Goal: Information Seeking & Learning: Find specific fact

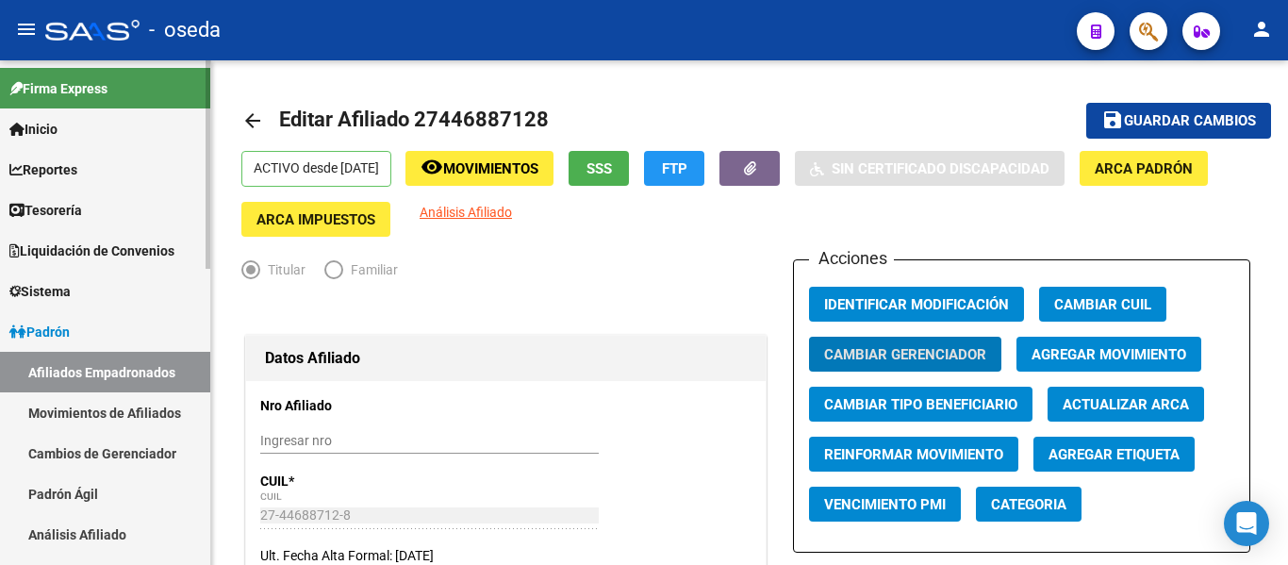
click at [94, 327] on link "Padrón" at bounding box center [105, 331] width 210 height 41
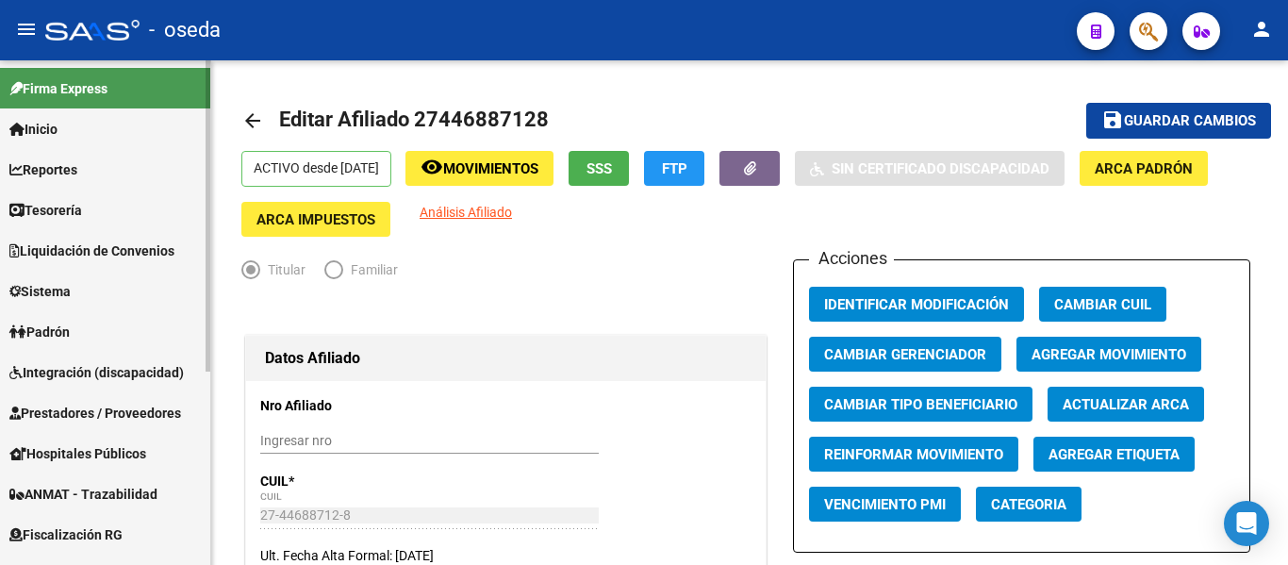
click at [93, 328] on link "Padrón" at bounding box center [105, 331] width 210 height 41
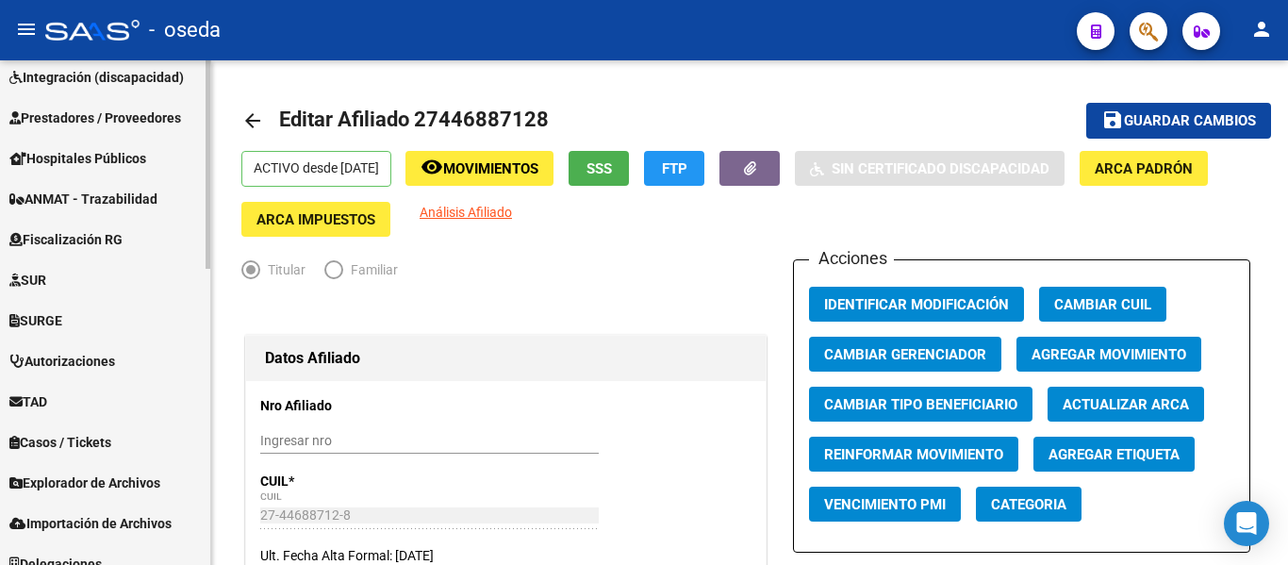
scroll to position [719, 0]
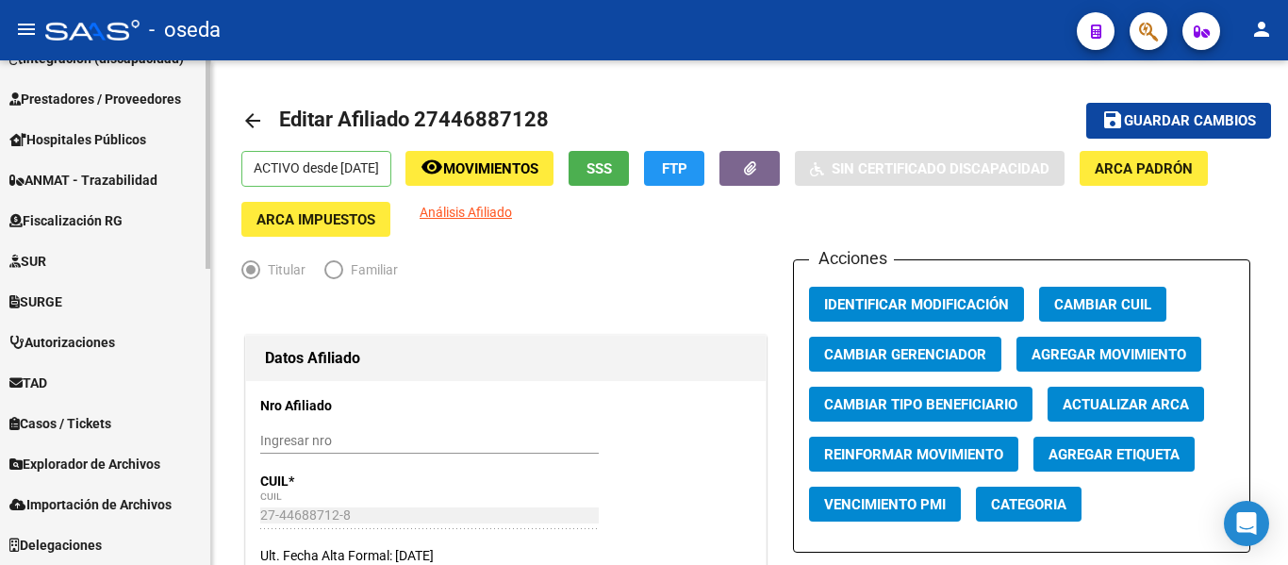
click at [88, 466] on span "Explorador de Archivos" at bounding box center [84, 464] width 151 height 21
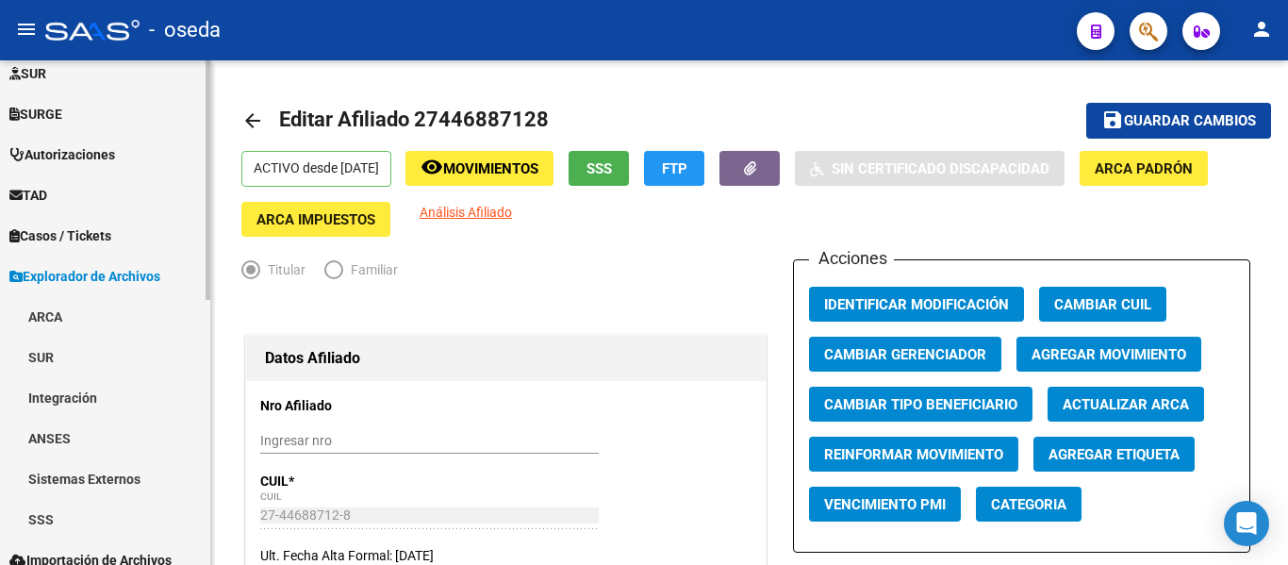
scroll to position [557, 0]
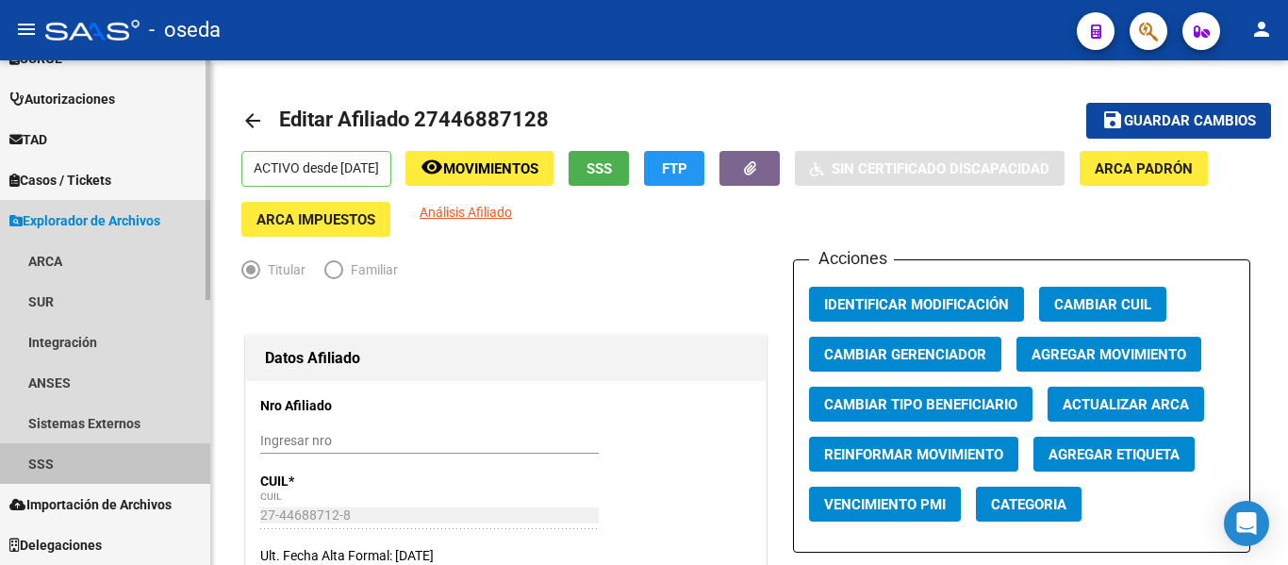
click at [88, 466] on link "SSS" at bounding box center [105, 463] width 210 height 41
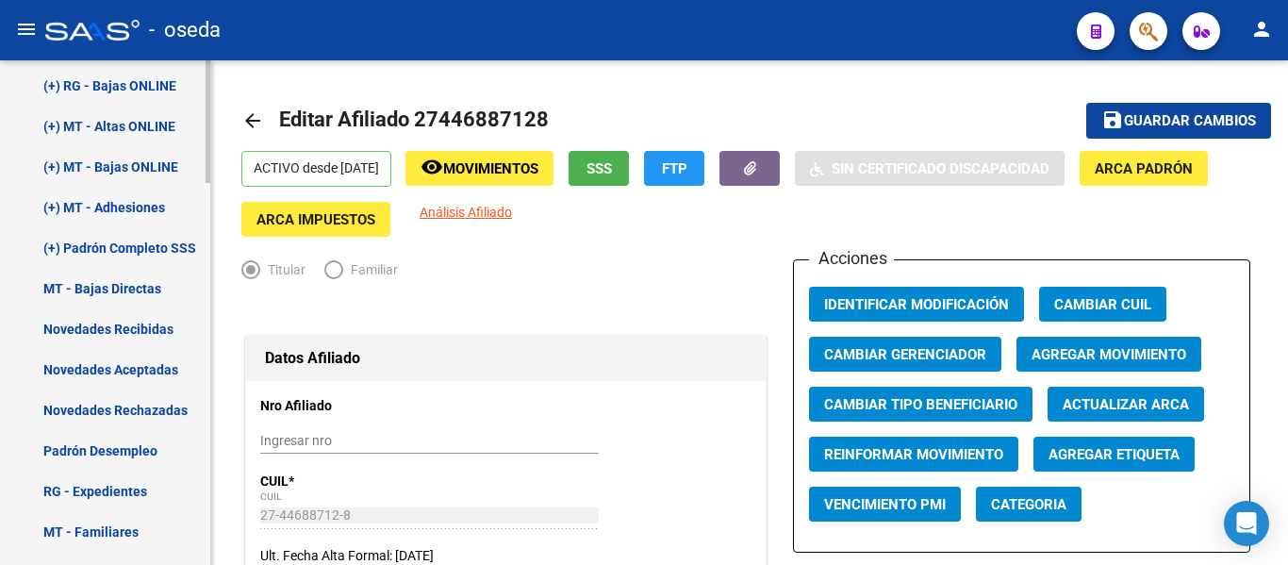
scroll to position [1123, 0]
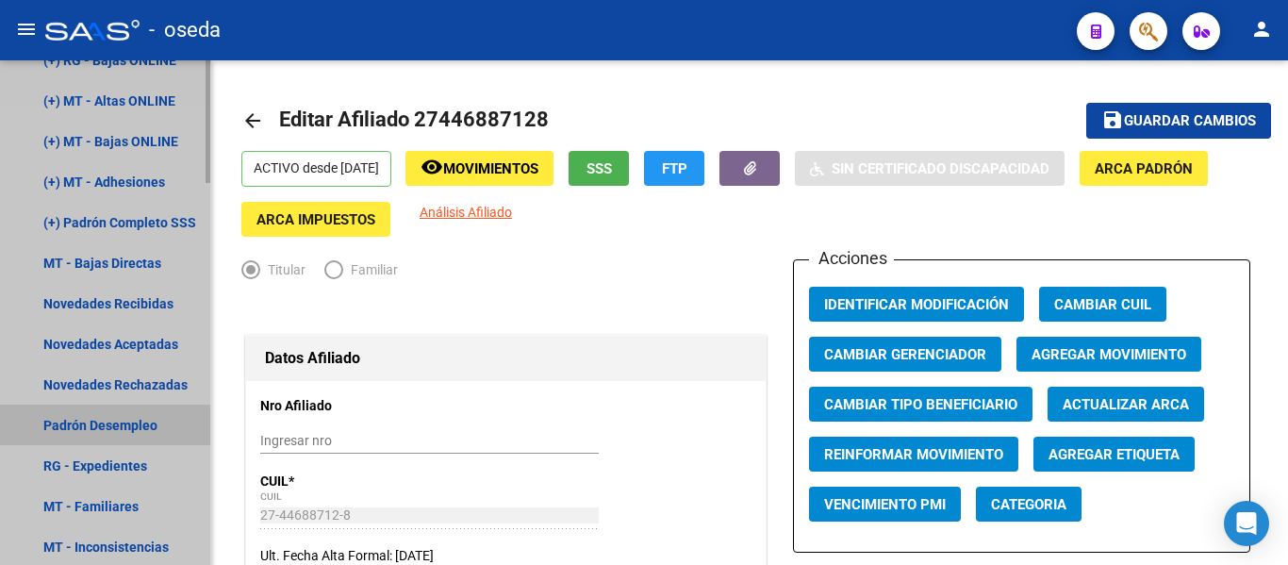
click at [92, 421] on link "Padrón Desempleo" at bounding box center [105, 425] width 210 height 41
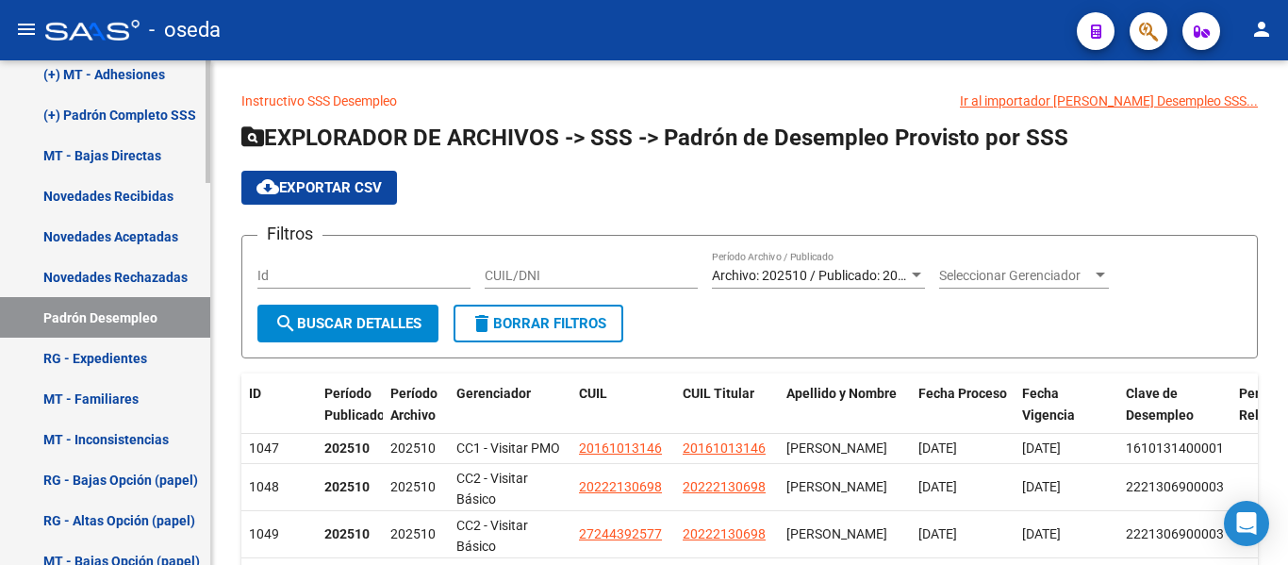
scroll to position [1123, 0]
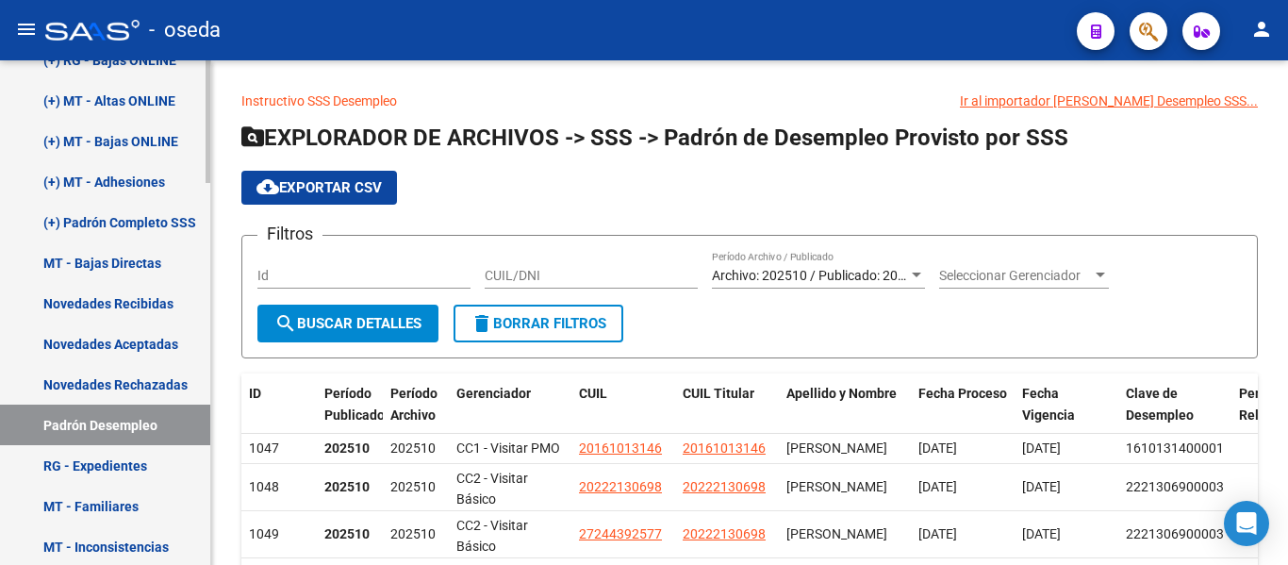
click at [173, 213] on link "(+) Padrón Completo SSS" at bounding box center [105, 222] width 210 height 41
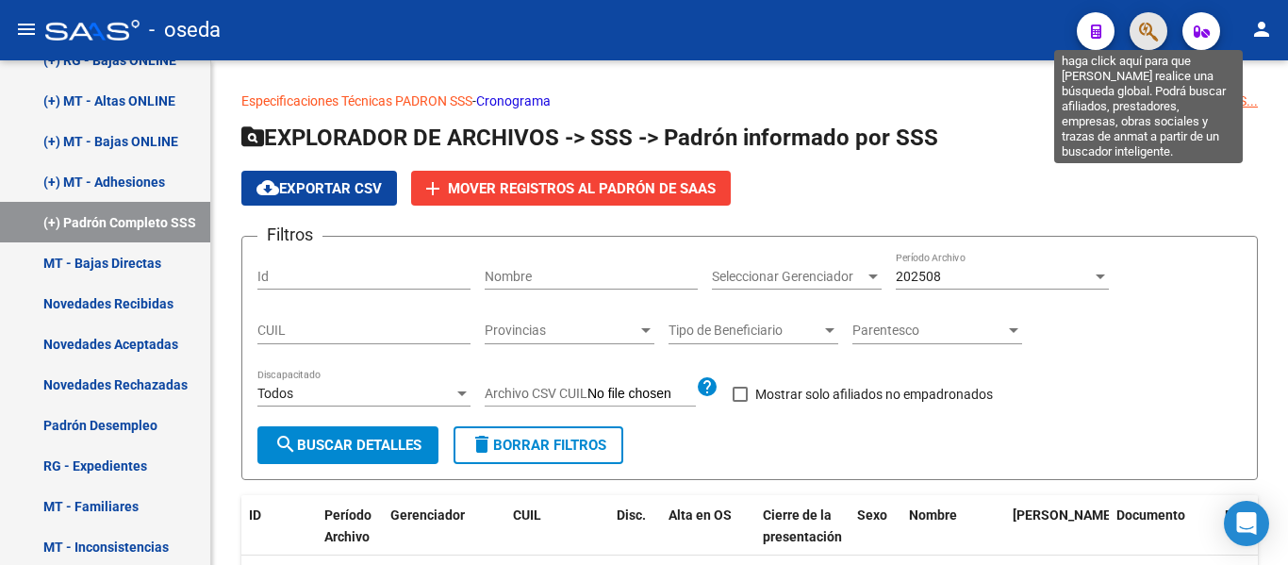
click at [1145, 33] on icon "button" at bounding box center [1148, 32] width 19 height 22
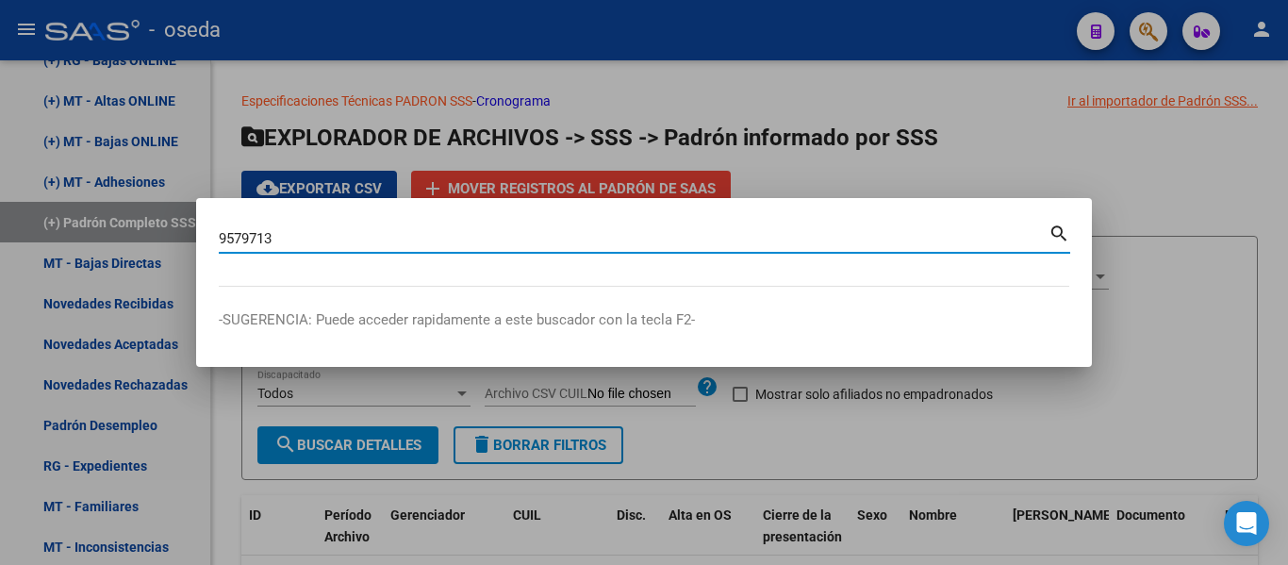
type input "9579713"
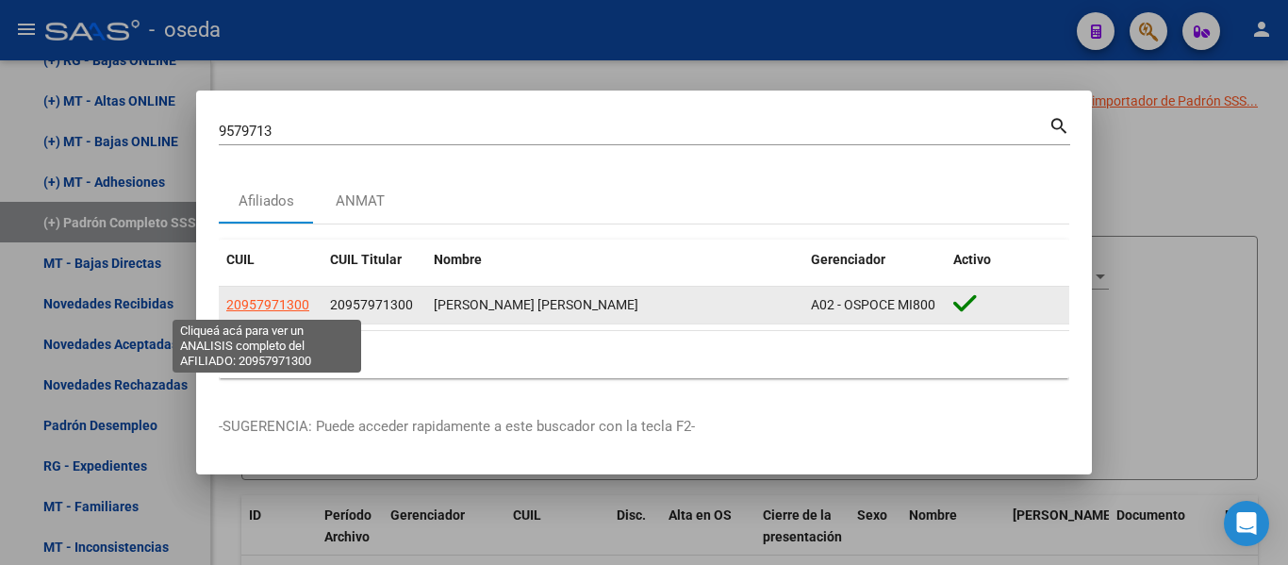
click at [286, 303] on span "20957971300" at bounding box center [267, 304] width 83 height 15
type textarea "20957971300"
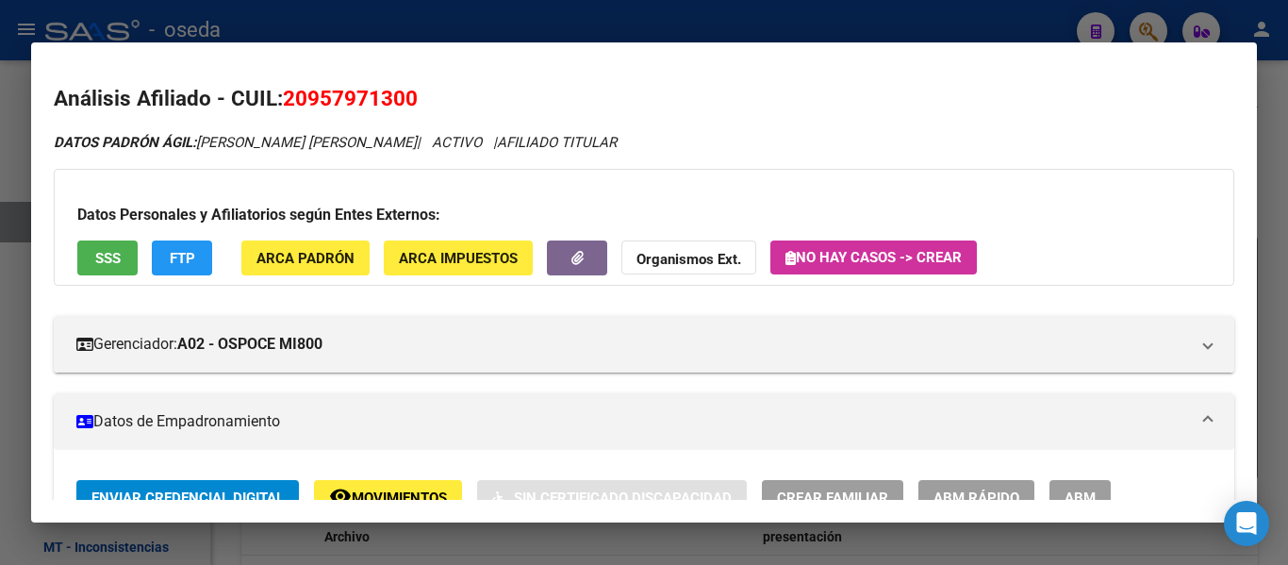
scroll to position [94, 0]
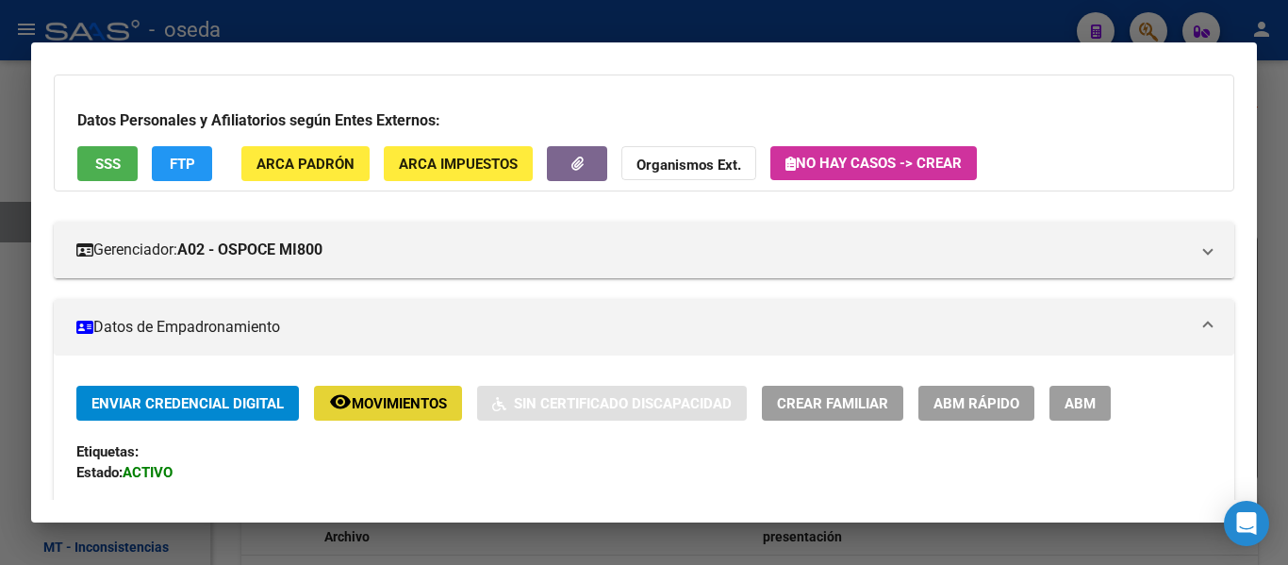
click at [424, 403] on span "Movimientos" at bounding box center [399, 403] width 95 height 17
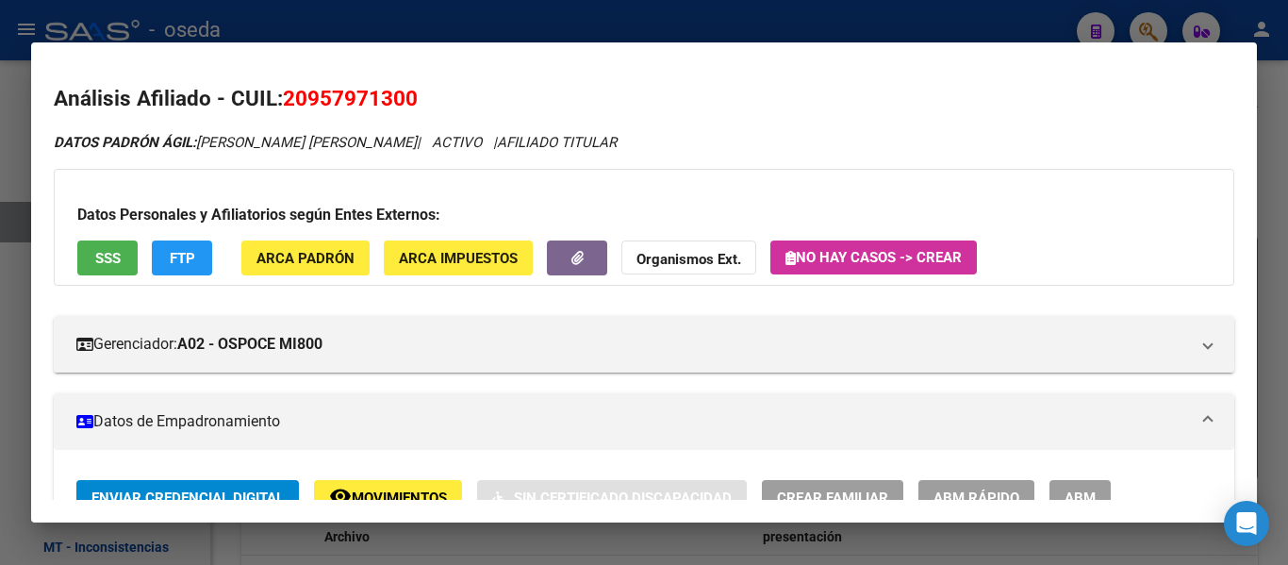
drag, startPoint x: 286, startPoint y: 94, endPoint x: 426, endPoint y: 95, distance: 140.5
click at [426, 95] on h2 "Análisis Afiliado - CUIL: 20957971300" at bounding box center [644, 99] width 1181 height 32
copy span "20957971300"
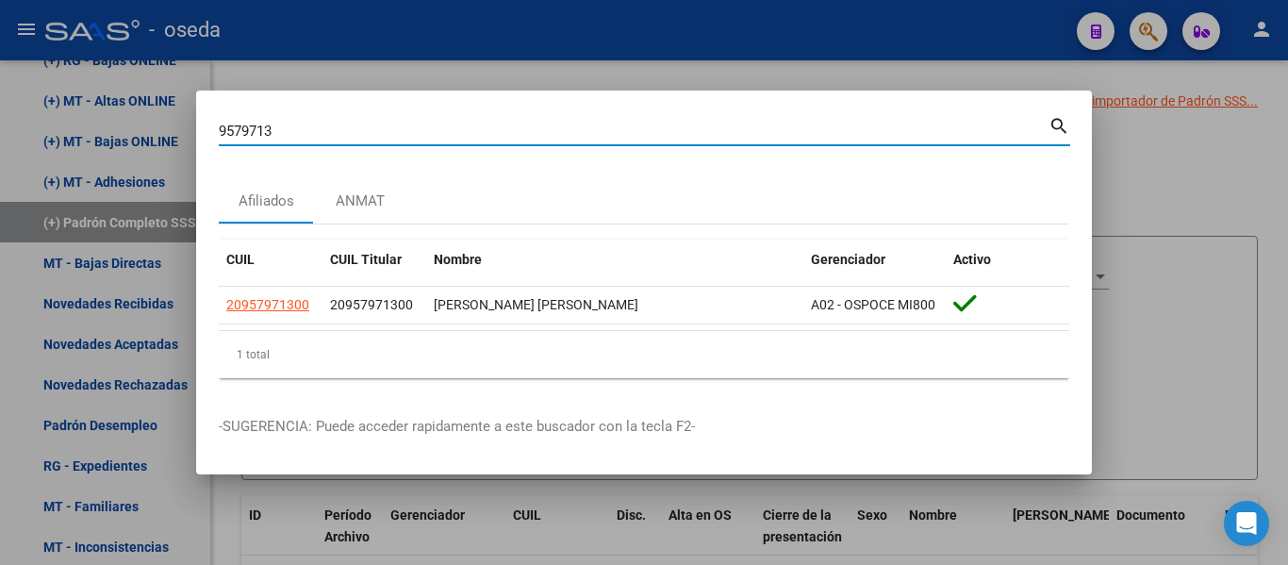
drag, startPoint x: 283, startPoint y: 123, endPoint x: 116, endPoint y: 94, distance: 169.3
click at [116, 94] on div "9579713 Buscar (apellido, dni, cuil, nro traspaso, cuit, obra social) search Af…" at bounding box center [644, 282] width 1288 height 565
type input "guida d"
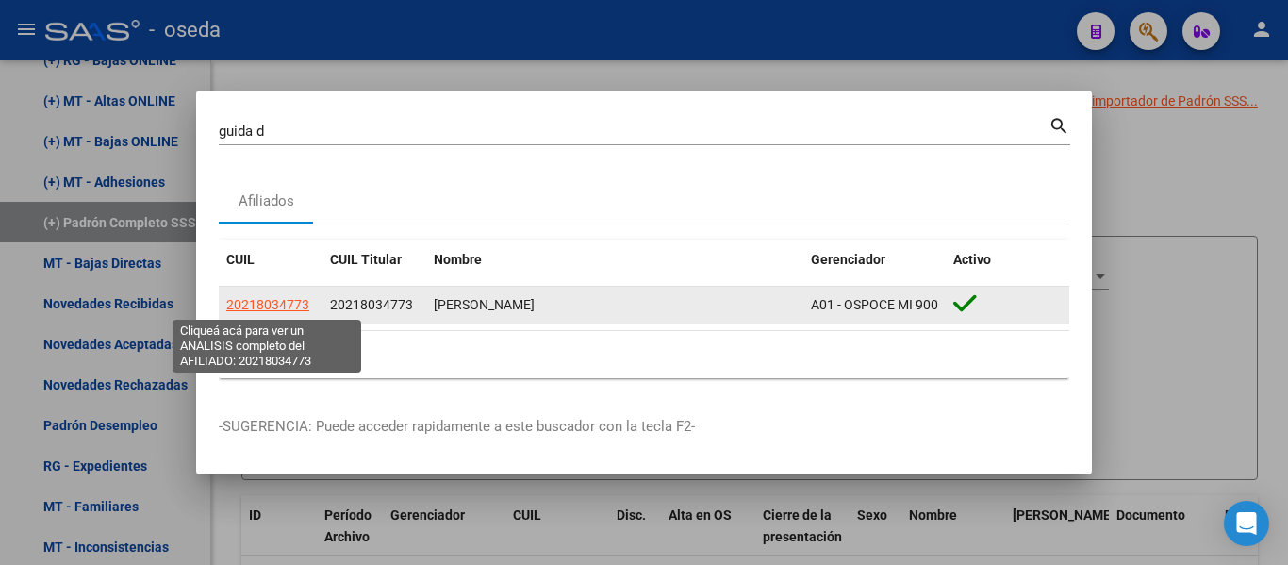
click at [287, 308] on span "20218034773" at bounding box center [267, 304] width 83 height 15
type textarea "20218034773"
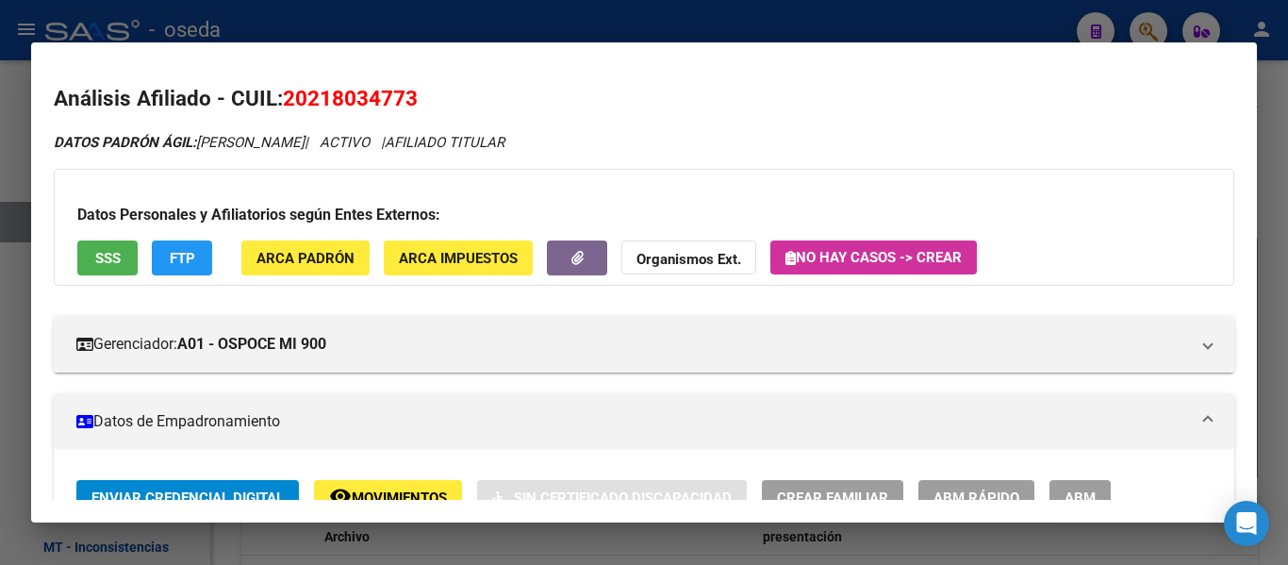
drag, startPoint x: 448, startPoint y: 97, endPoint x: 265, endPoint y: 92, distance: 183.0
click at [282, 92] on h2 "Análisis Afiliado - CUIL: 20218034773" at bounding box center [644, 99] width 1181 height 32
copy span "20218034773"
drag, startPoint x: 202, startPoint y: 145, endPoint x: 310, endPoint y: 138, distance: 108.7
click at [305, 142] on span "DATOS PADRÓN ÁGIL: [PERSON_NAME]" at bounding box center [179, 142] width 251 height 17
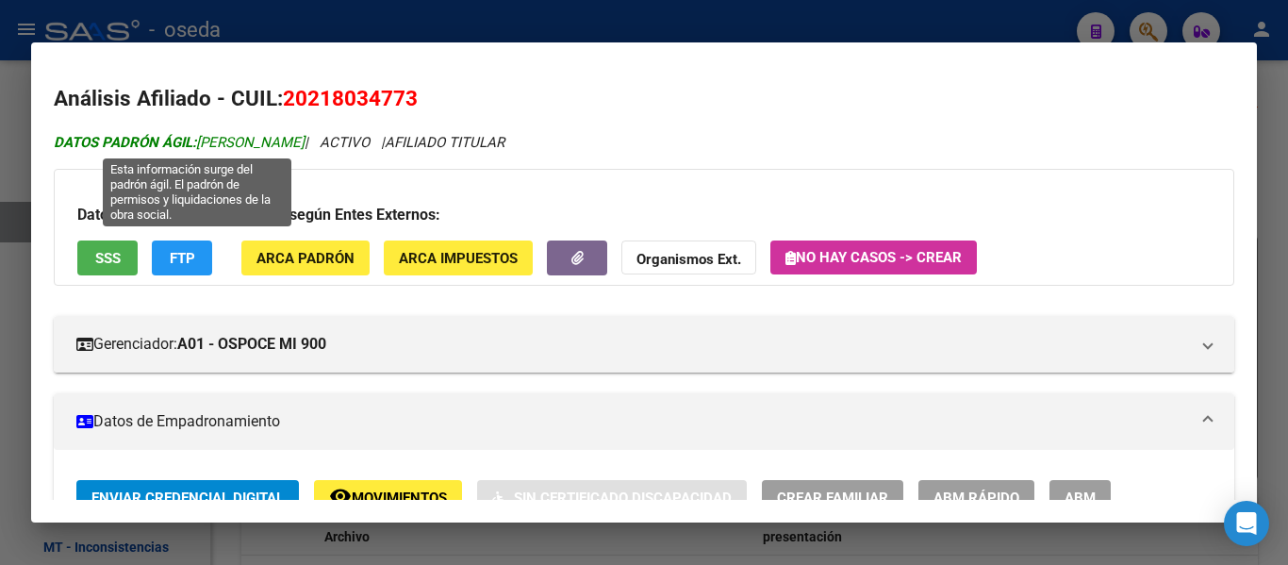
copy span "[PERSON_NAME]"
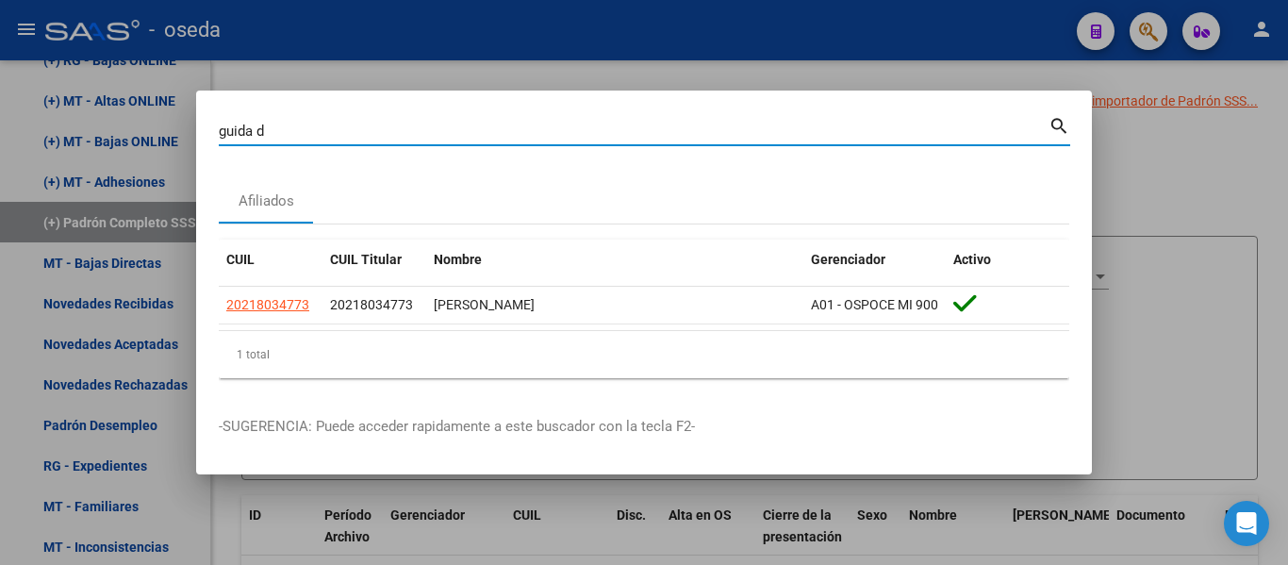
drag, startPoint x: 339, startPoint y: 127, endPoint x: 1, endPoint y: 62, distance: 344.7
click at [1, 62] on div "guida d [PERSON_NAME] (apellido, dni, cuil, nro traspaso, cuit, obra social) se…" at bounding box center [644, 282] width 1288 height 565
type input "9579713"
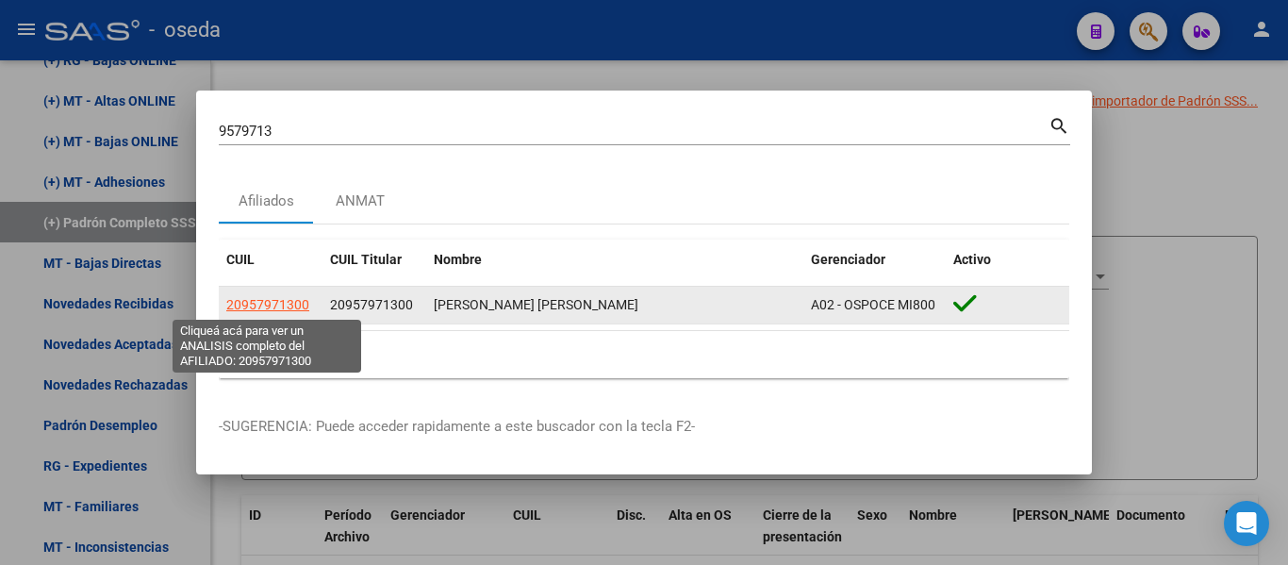
click at [260, 305] on span "20957971300" at bounding box center [267, 304] width 83 height 15
type textarea "20957971300"
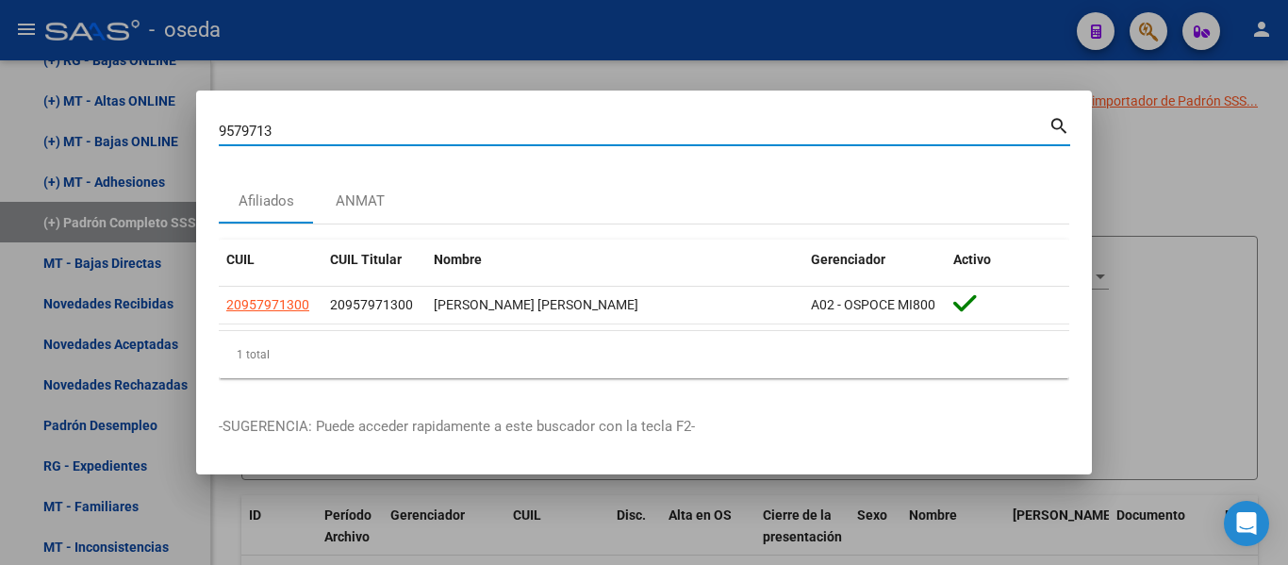
drag, startPoint x: 374, startPoint y: 130, endPoint x: 76, endPoint y: 104, distance: 299.1
click at [76, 104] on div "9579713 Buscar (apellido, dni, cuil, nro traspaso, cuit, obra social) search Af…" at bounding box center [644, 282] width 1288 height 565
drag, startPoint x: 292, startPoint y: 125, endPoint x: 124, endPoint y: 135, distance: 168.1
click at [0, 107] on div "[PERSON_NAME] Buscar (apellido, dni, cuil, nro traspaso, cuit, obra social) sea…" at bounding box center [644, 282] width 1288 height 565
type input "172031"
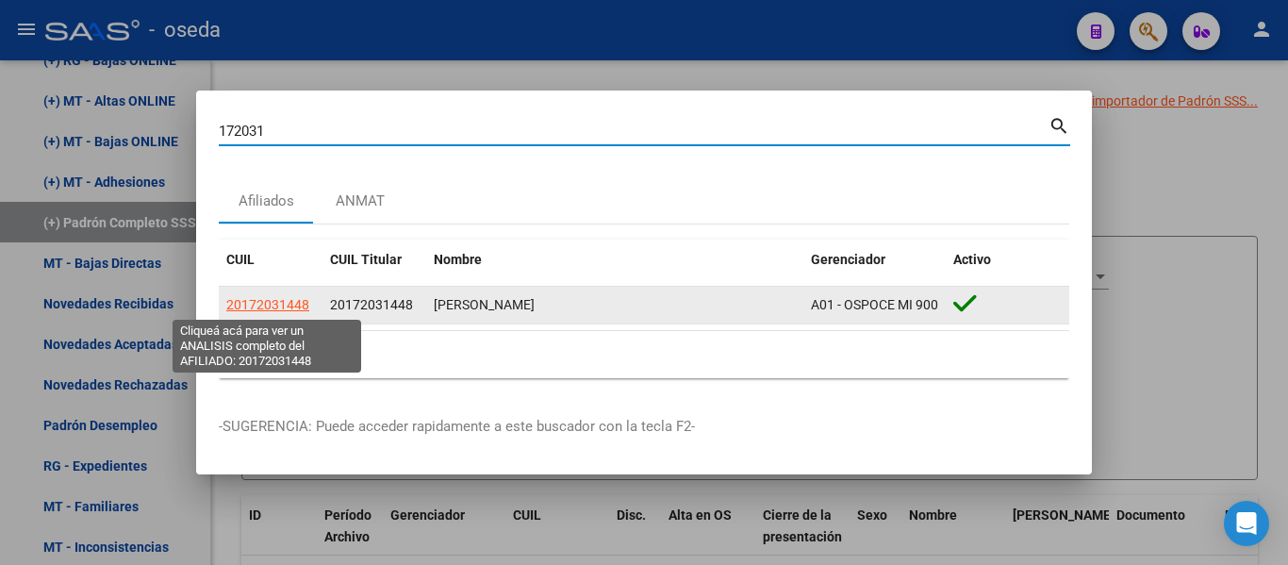
click at [279, 297] on span "20172031448" at bounding box center [267, 304] width 83 height 15
type textarea "20172031448"
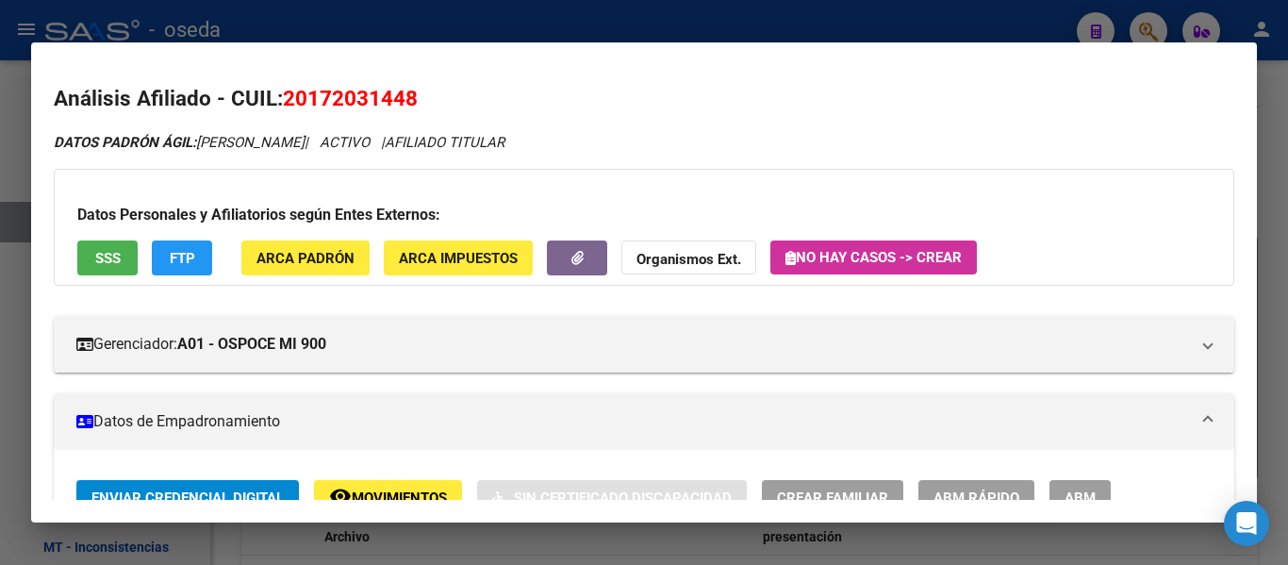
drag, startPoint x: 437, startPoint y: 100, endPoint x: 281, endPoint y: 101, distance: 155.6
click at [281, 101] on h2 "Análisis Afiliado - CUIL: 20172031448" at bounding box center [644, 99] width 1181 height 32
copy h2 "20172031448"
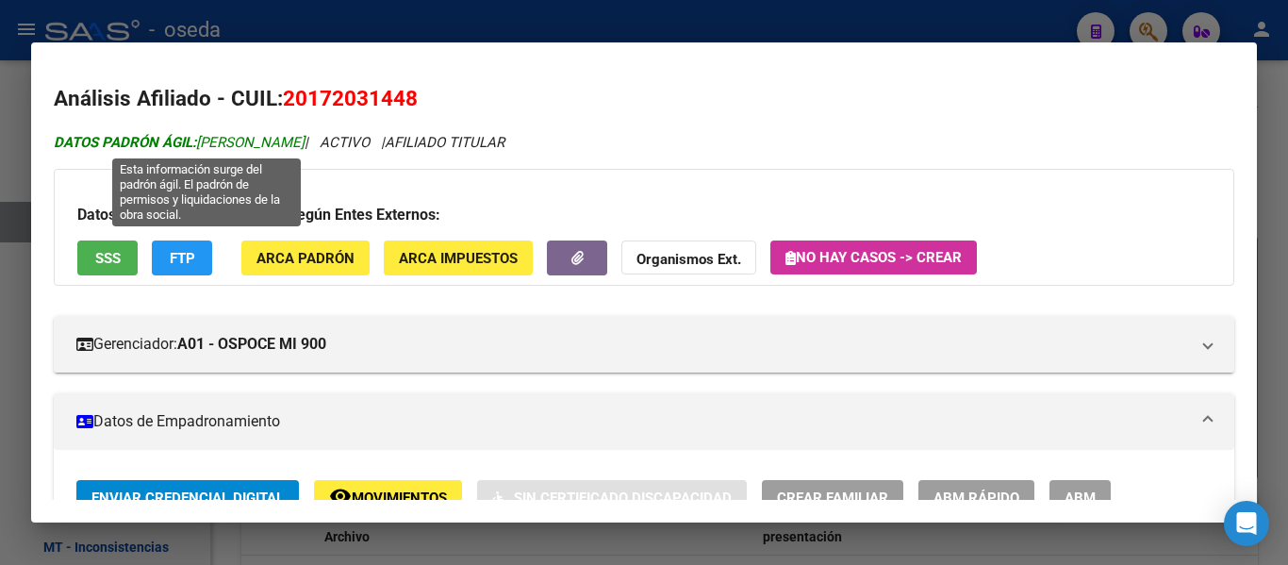
drag, startPoint x: 201, startPoint y: 141, endPoint x: 356, endPoint y: 143, distance: 155.6
click at [305, 143] on span "DATOS PADRÓN ÁGIL: [PERSON_NAME]" at bounding box center [179, 142] width 251 height 17
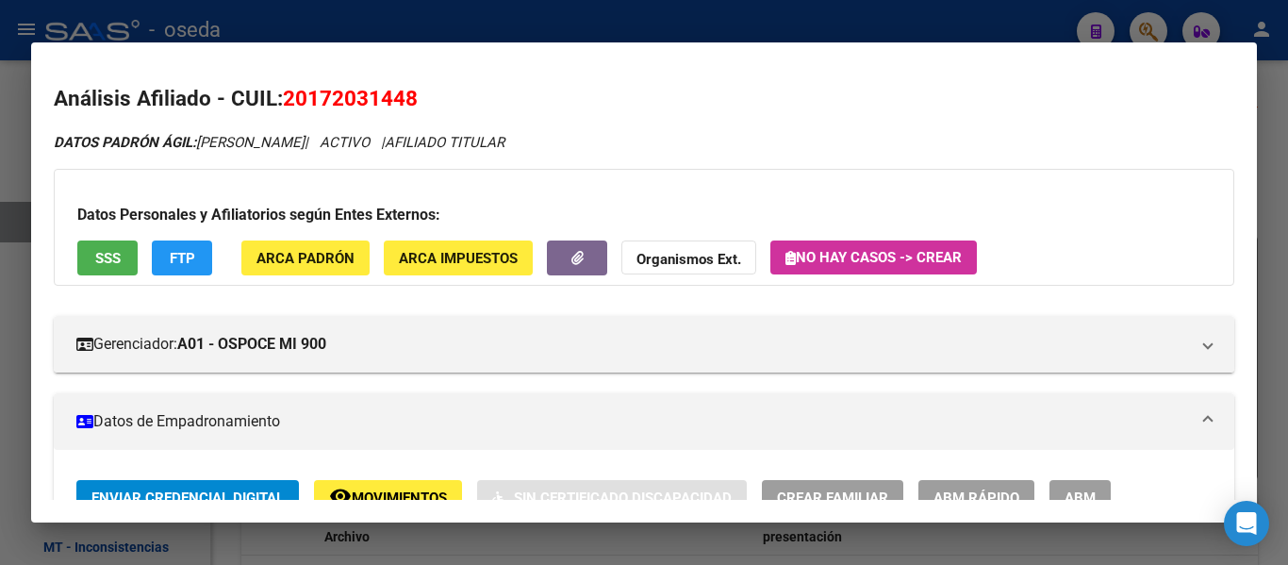
copy span "[PERSON_NAME]"
